Goal: Task Accomplishment & Management: Complete application form

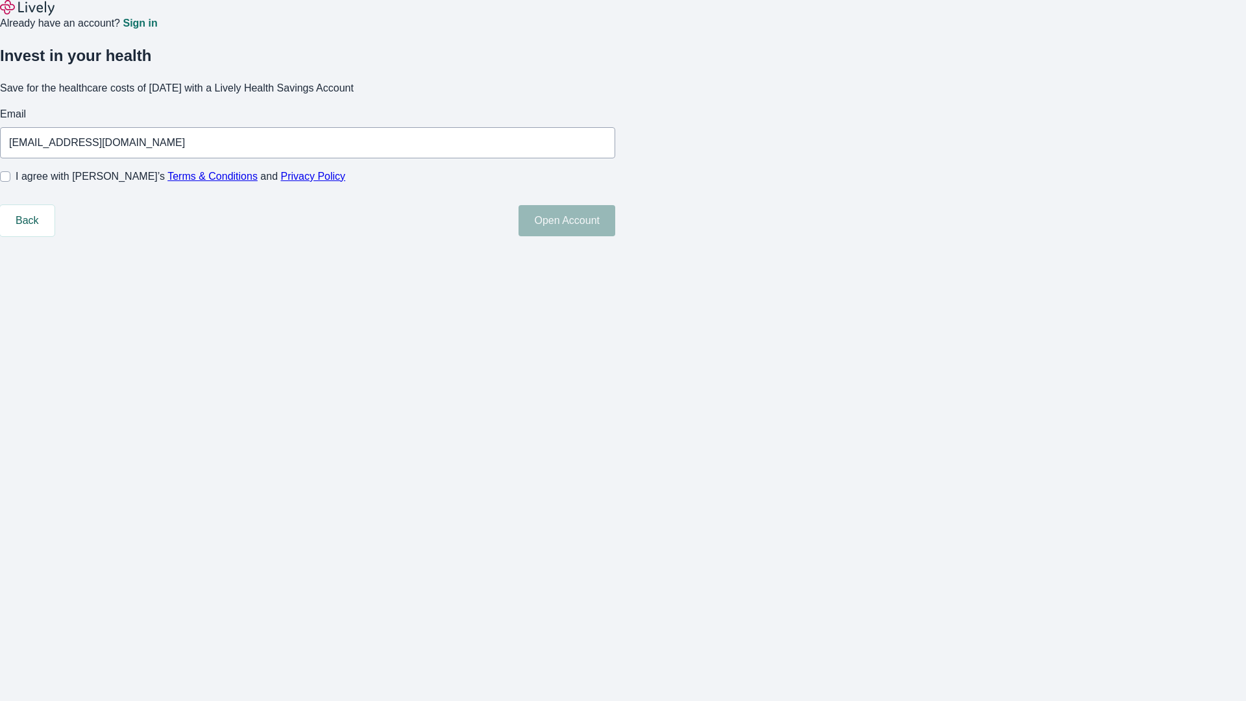
click at [10, 182] on input "I agree with Lively’s Terms & Conditions and Privacy Policy" at bounding box center [5, 176] width 10 height 10
checkbox input "true"
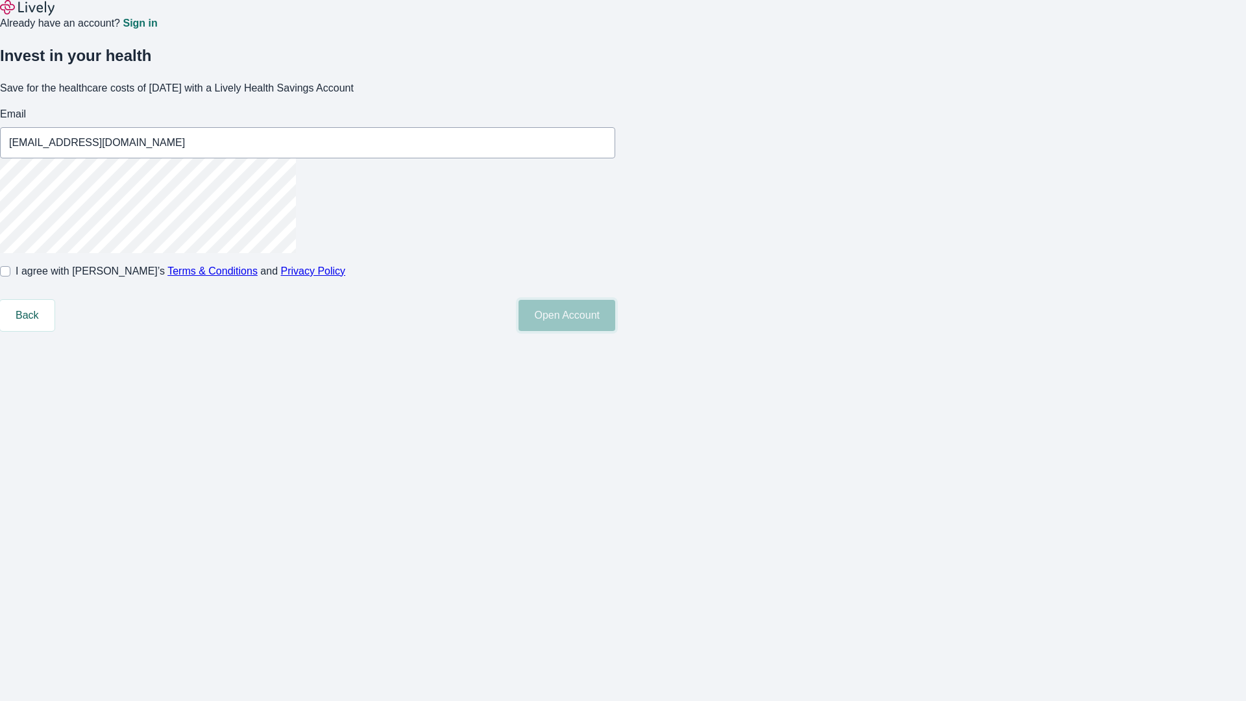
click at [615, 331] on button "Open Account" at bounding box center [567, 315] width 97 height 31
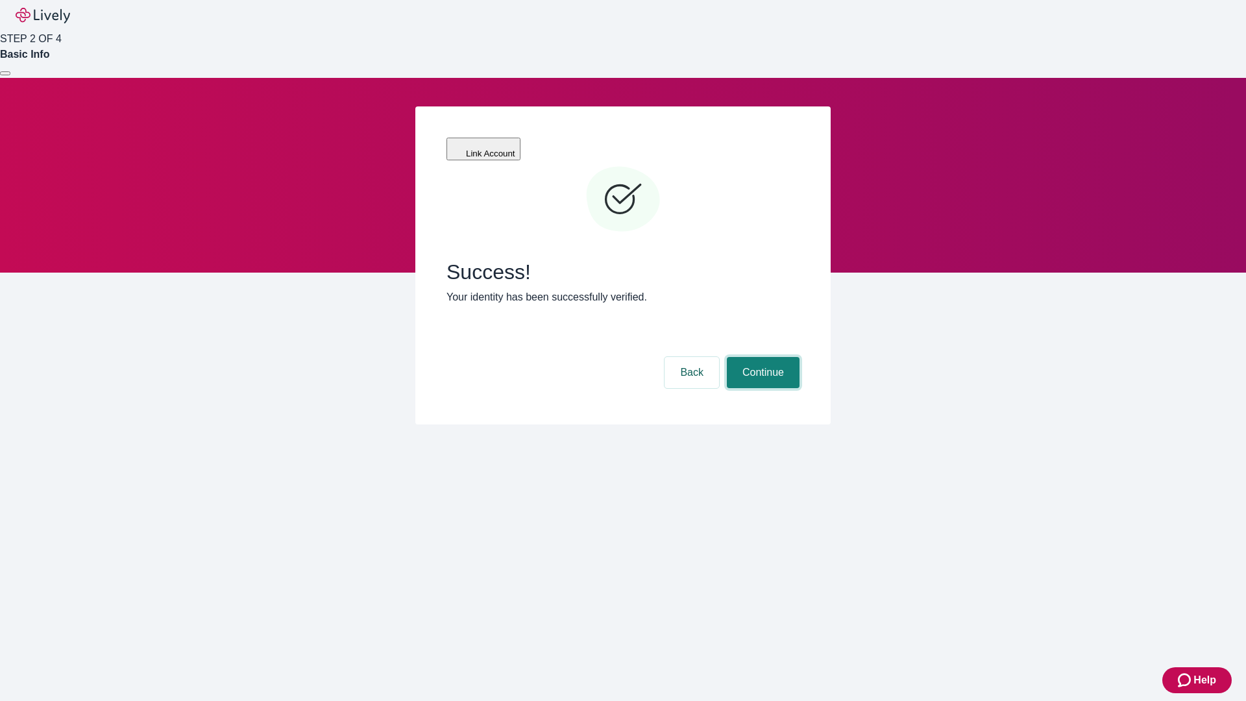
click at [761, 357] on button "Continue" at bounding box center [763, 372] width 73 height 31
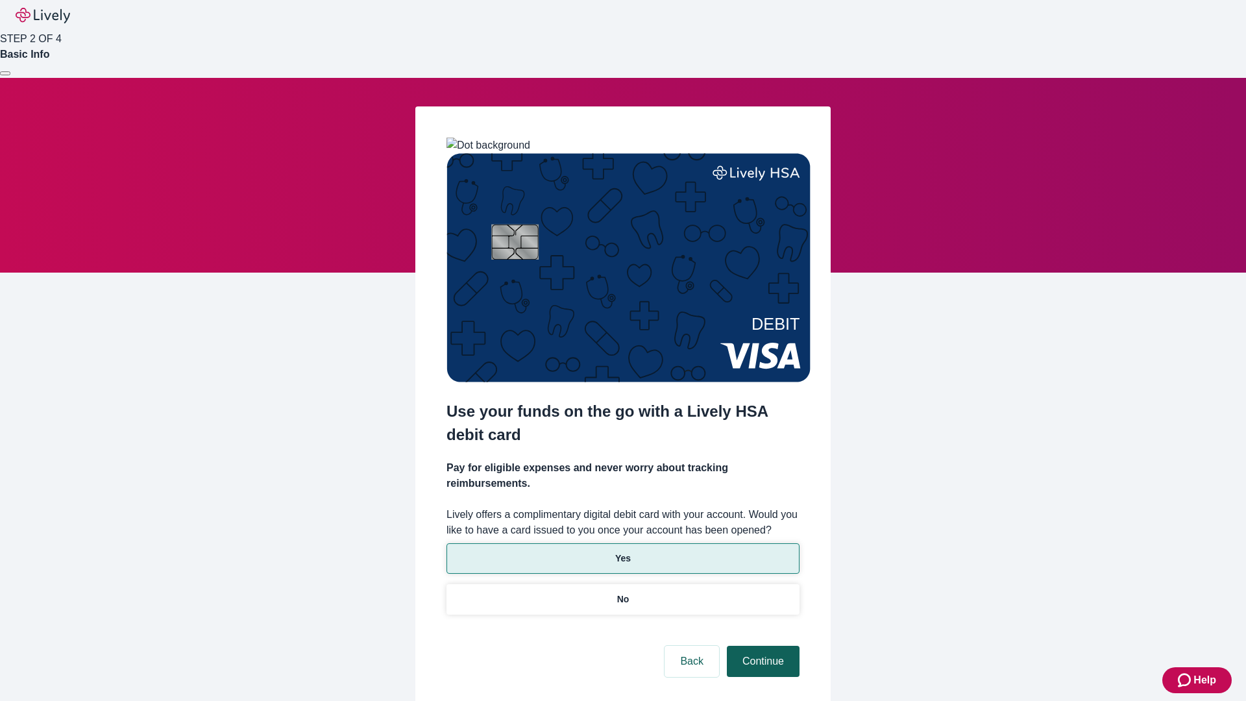
click at [622, 552] on p "Yes" at bounding box center [623, 559] width 16 height 14
click at [761, 646] on button "Continue" at bounding box center [763, 661] width 73 height 31
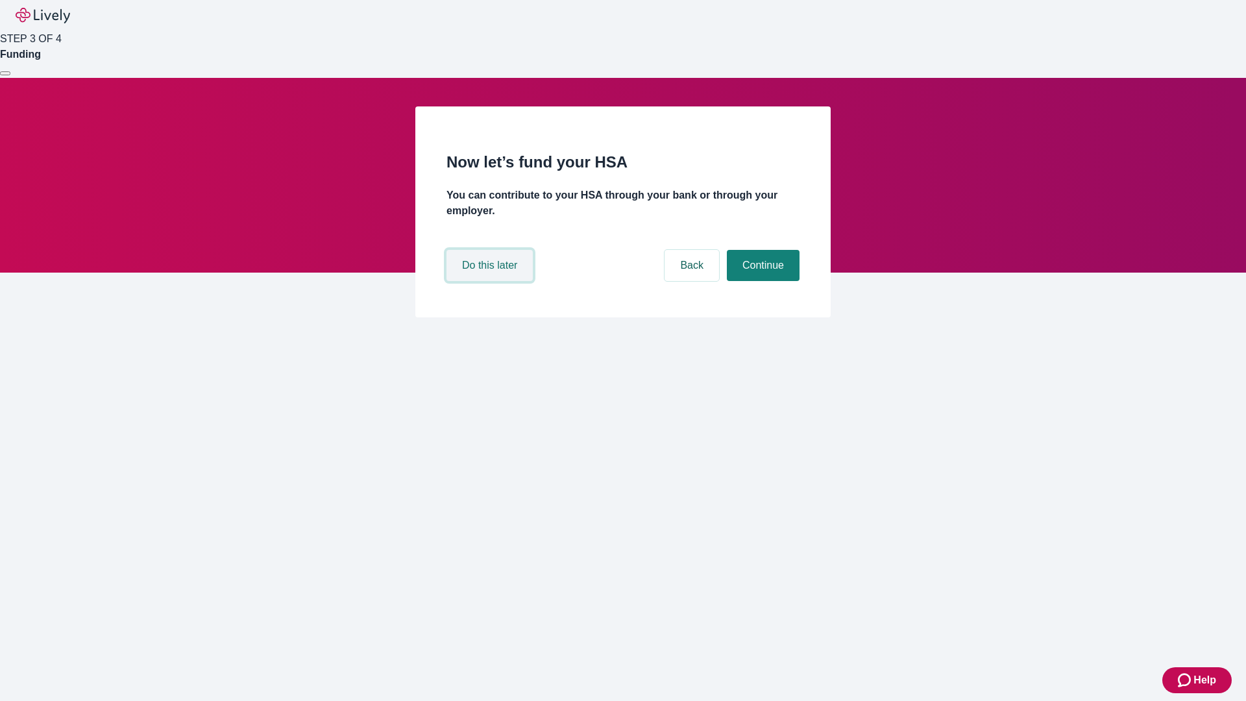
click at [491, 281] on button "Do this later" at bounding box center [490, 265] width 86 height 31
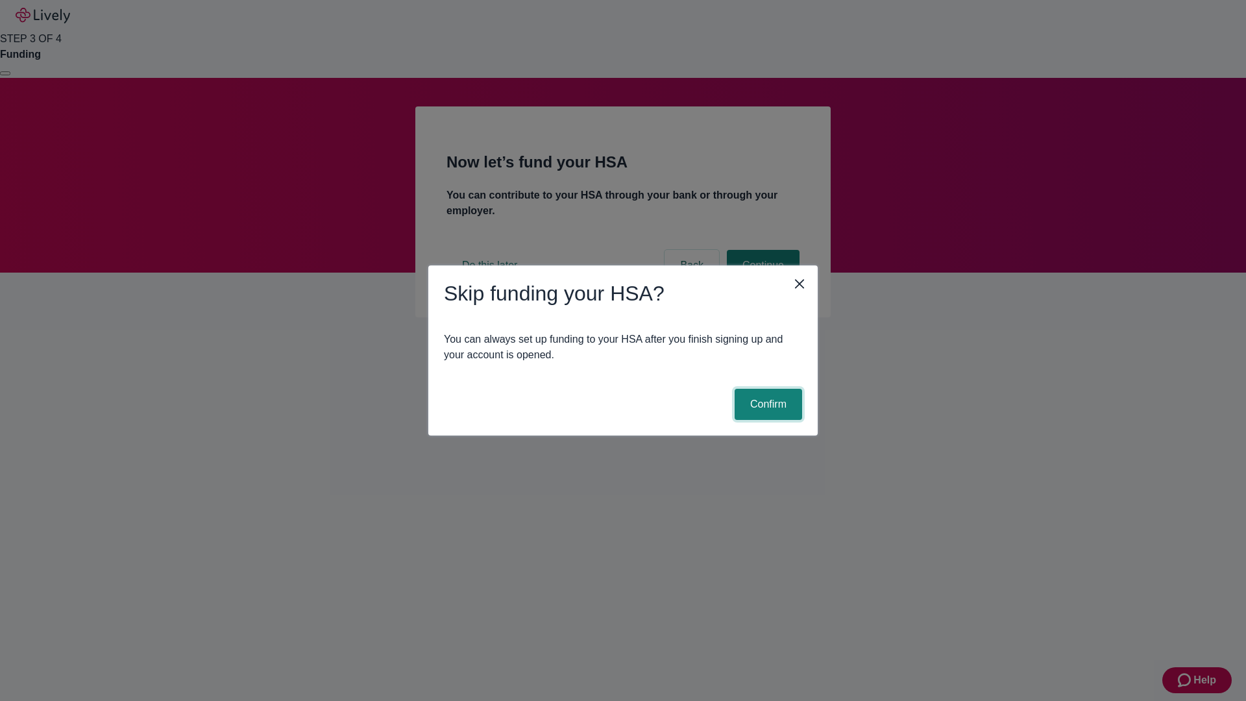
click at [766, 404] on button "Confirm" at bounding box center [768, 404] width 67 height 31
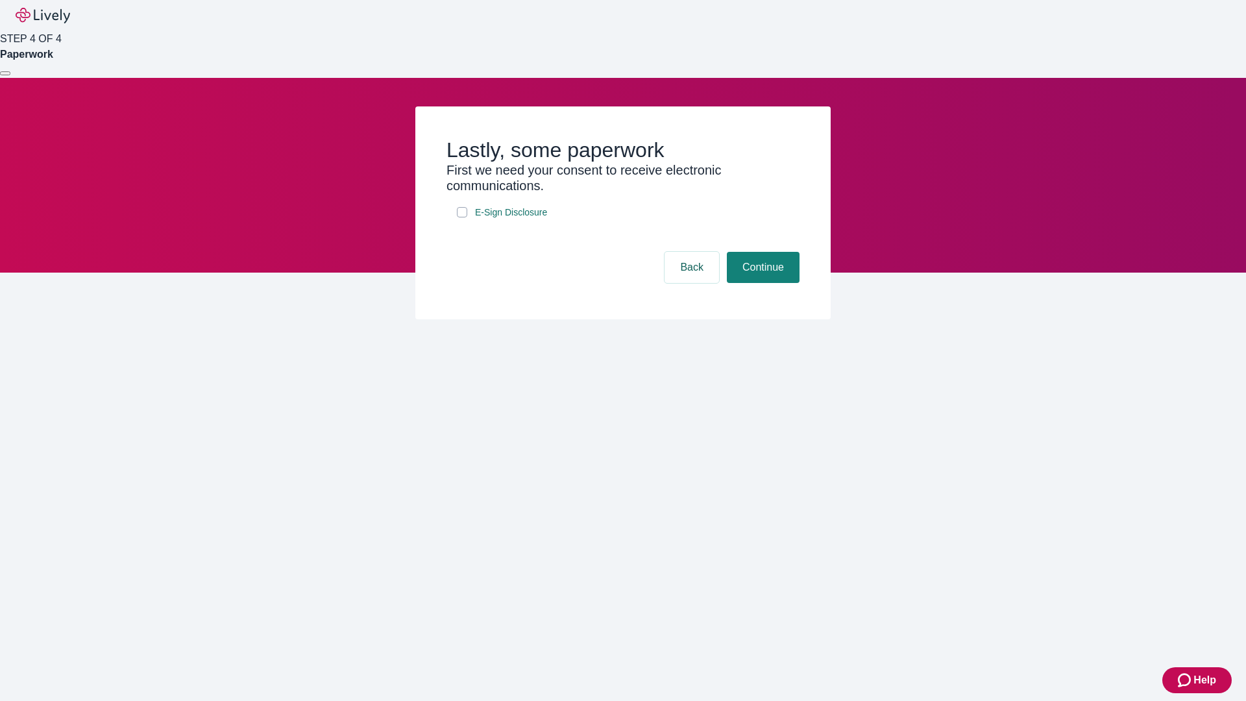
click at [462, 217] on input "E-Sign Disclosure" at bounding box center [462, 212] width 10 height 10
checkbox input "true"
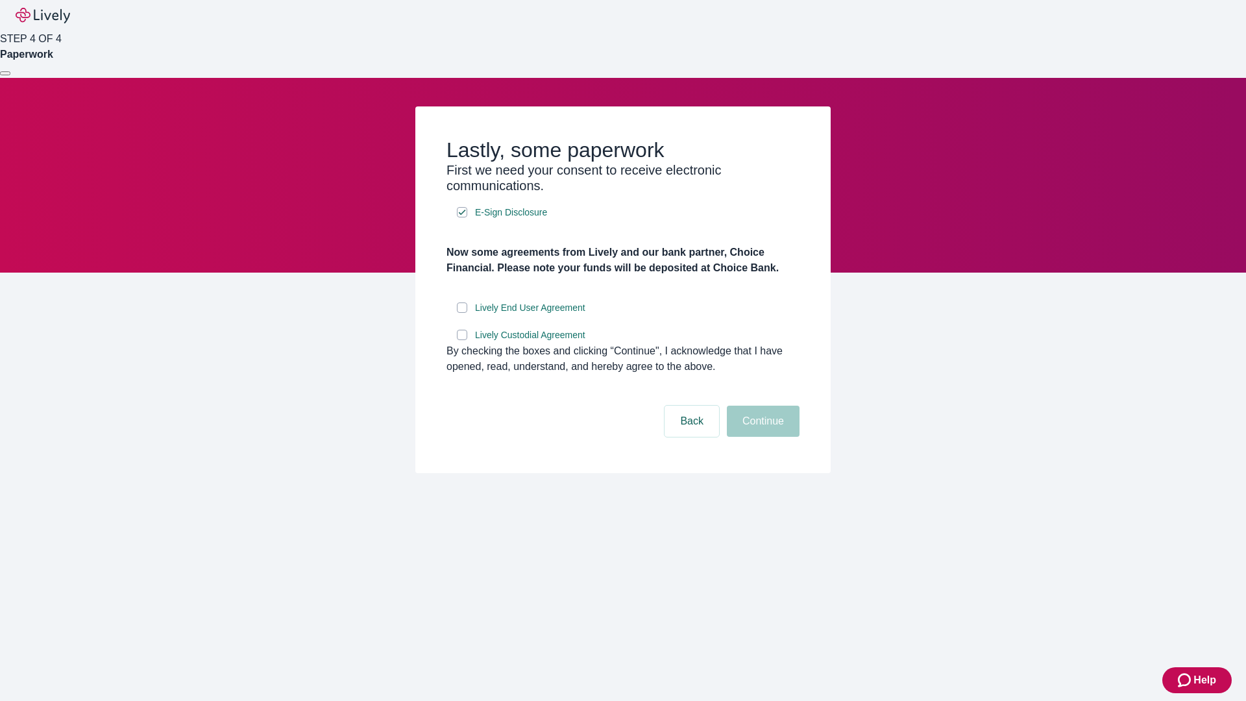
click at [462, 313] on input "Lively End User Agreement" at bounding box center [462, 307] width 10 height 10
checkbox input "true"
click at [462, 340] on input "Lively Custodial Agreement" at bounding box center [462, 335] width 10 height 10
checkbox input "true"
click at [761, 437] on button "Continue" at bounding box center [763, 421] width 73 height 31
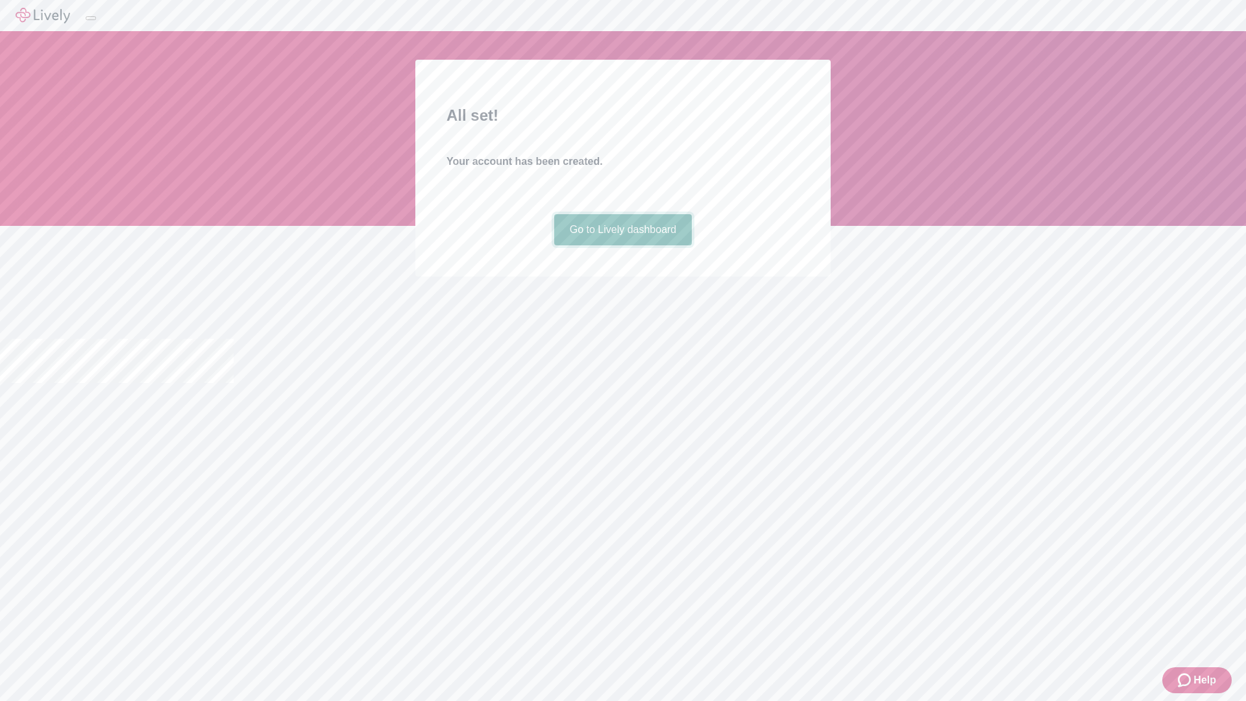
click at [622, 245] on link "Go to Lively dashboard" at bounding box center [623, 229] width 138 height 31
